Goal: Task Accomplishment & Management: Complete application form

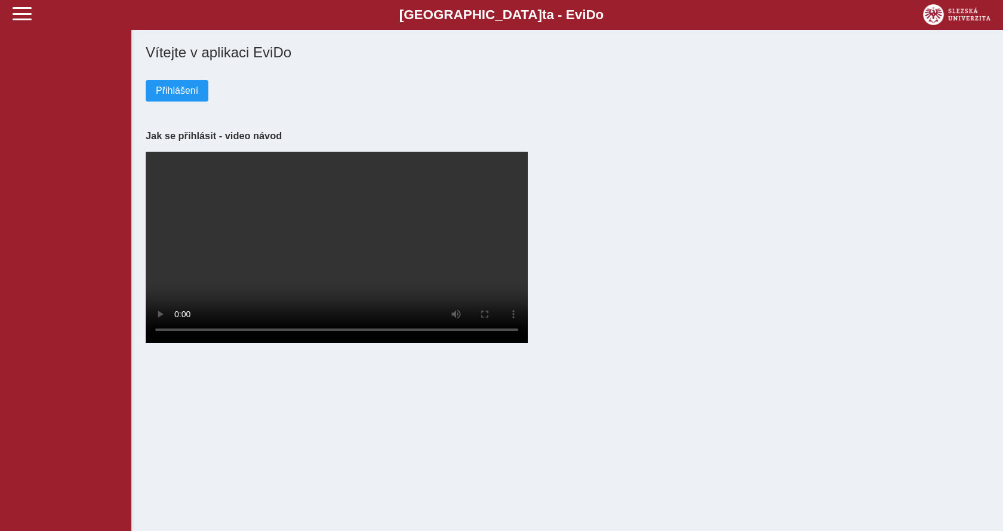
click at [149, 90] on button "Přihlášení" at bounding box center [177, 91] width 63 height 22
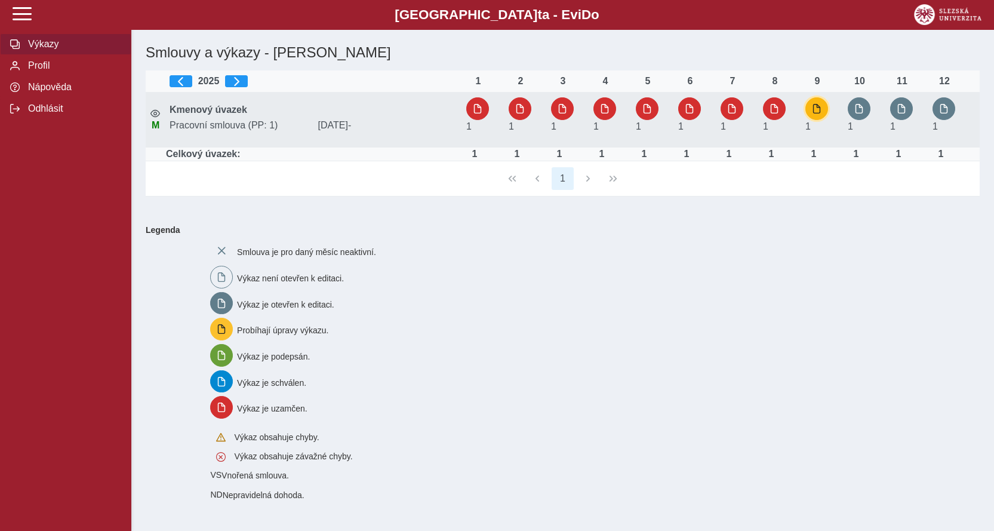
click at [813, 106] on span "button" at bounding box center [817, 109] width 10 height 10
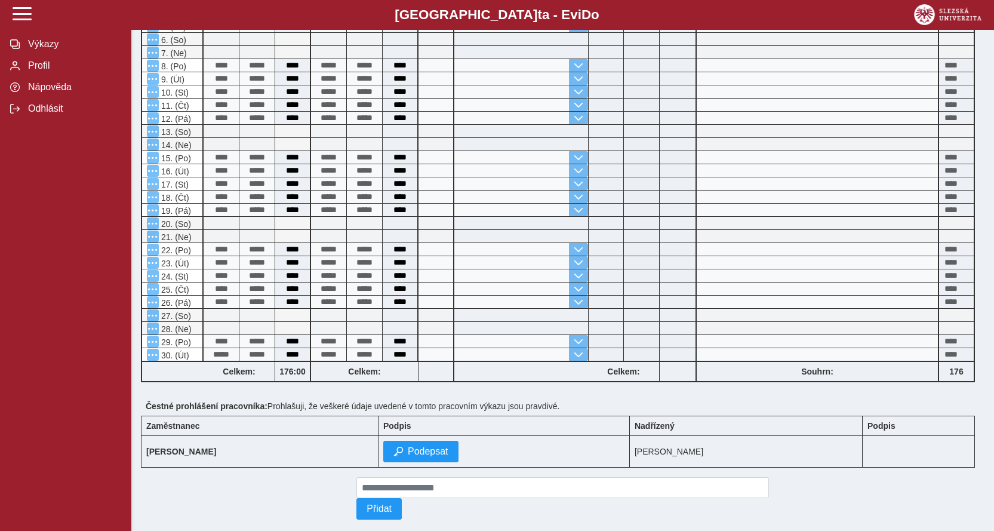
scroll to position [397, 0]
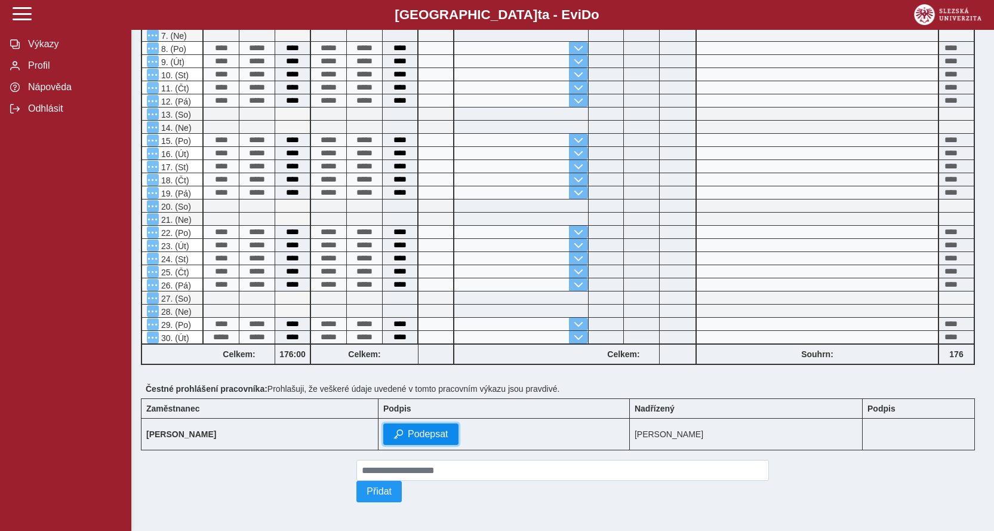
click at [419, 429] on span "Podepsat" at bounding box center [428, 434] width 41 height 11
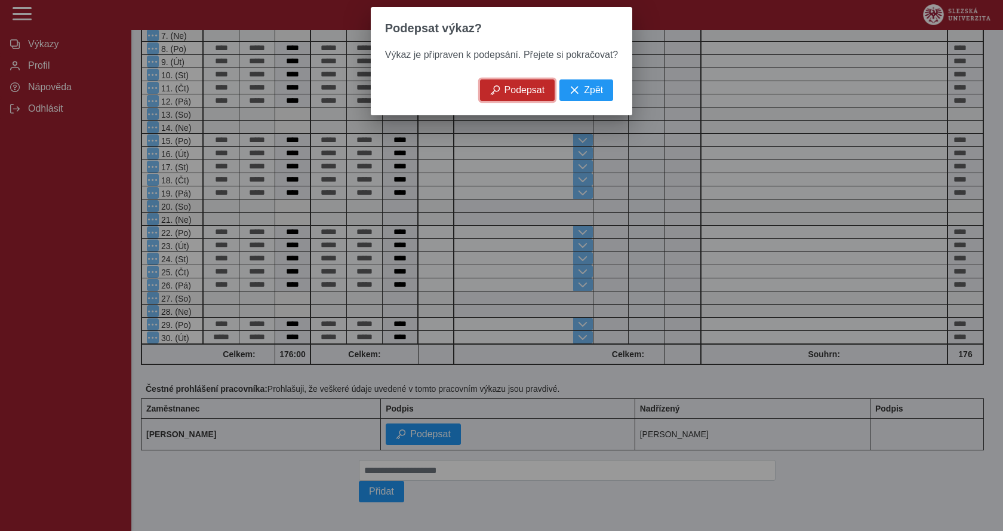
click at [527, 93] on span "Podepsat" at bounding box center [525, 90] width 41 height 11
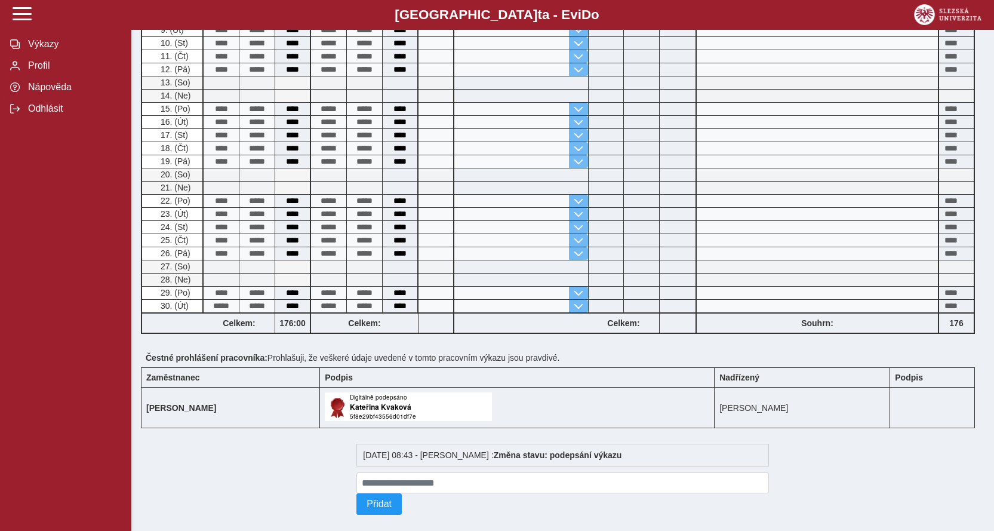
scroll to position [438, 0]
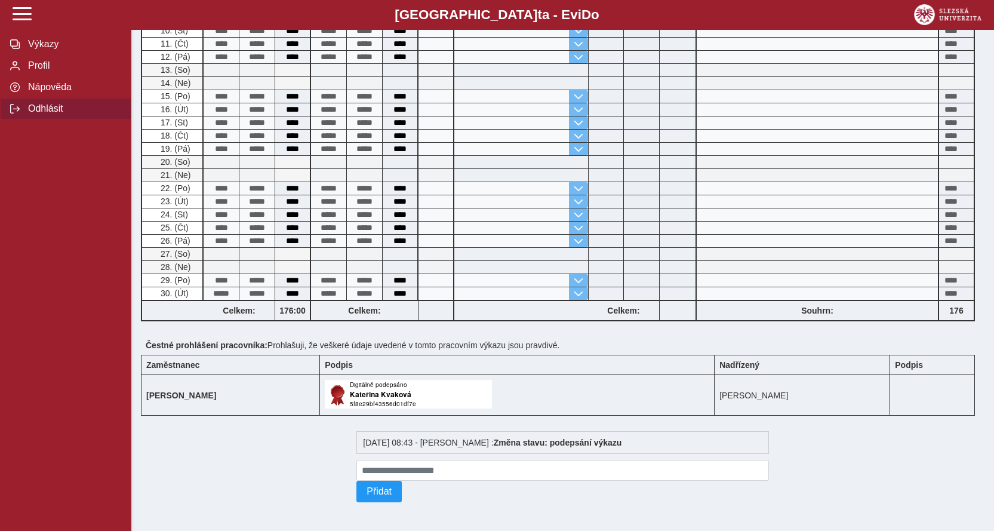
click at [60, 114] on span "Odhlásit" at bounding box center [72, 108] width 97 height 11
